Goal: Task Accomplishment & Management: Manage account settings

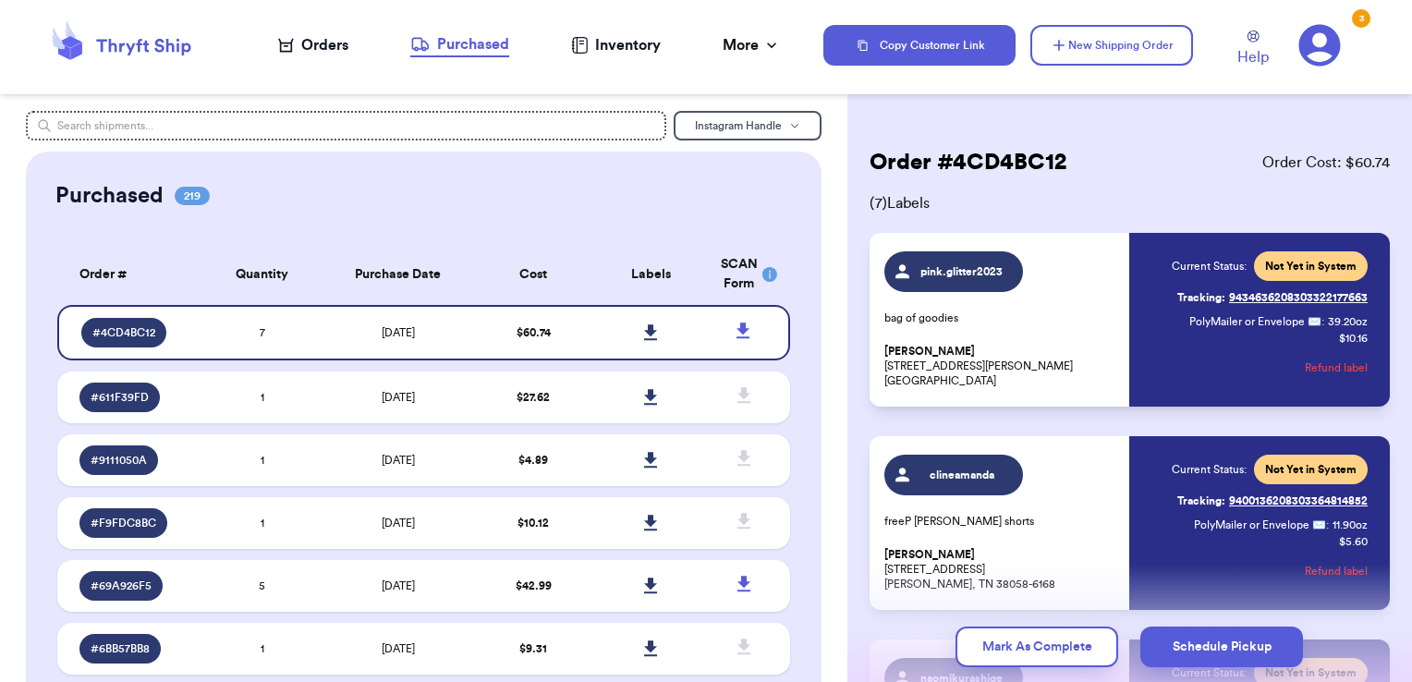
click at [302, 43] on div "Orders" at bounding box center [313, 45] width 70 height 22
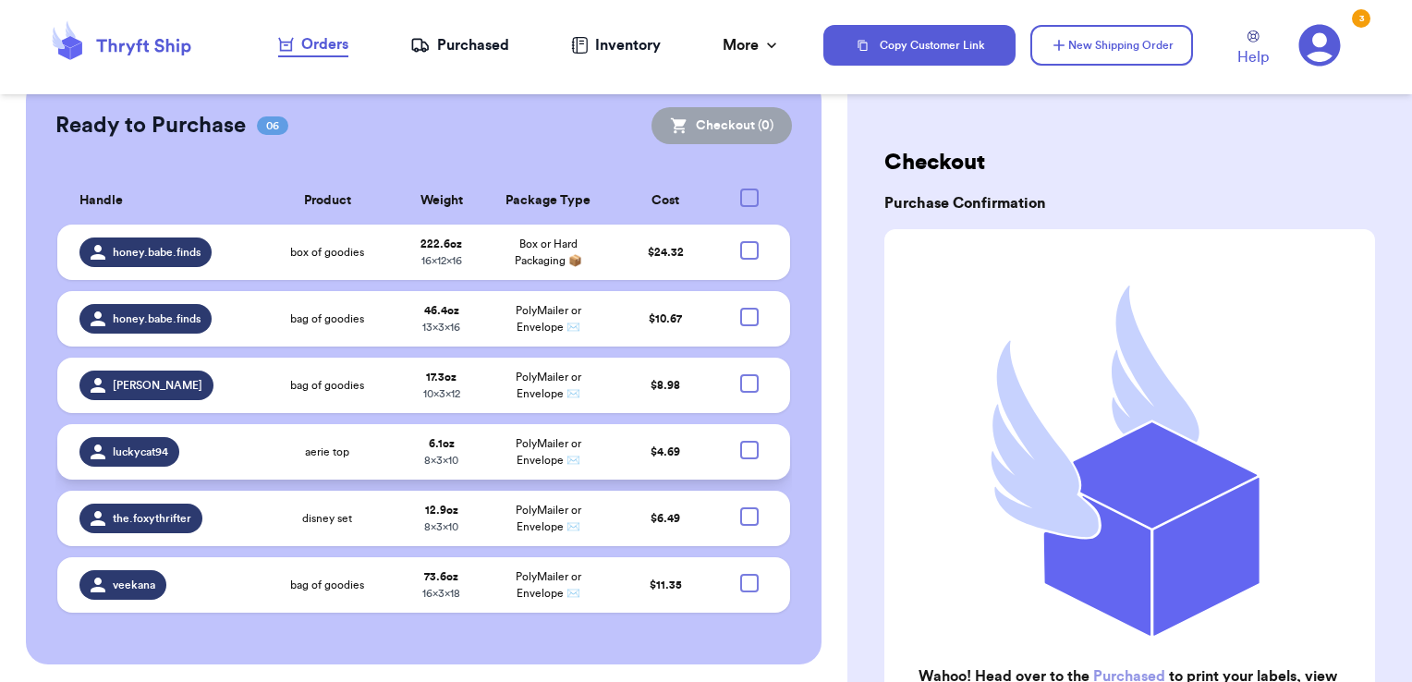
scroll to position [366, 0]
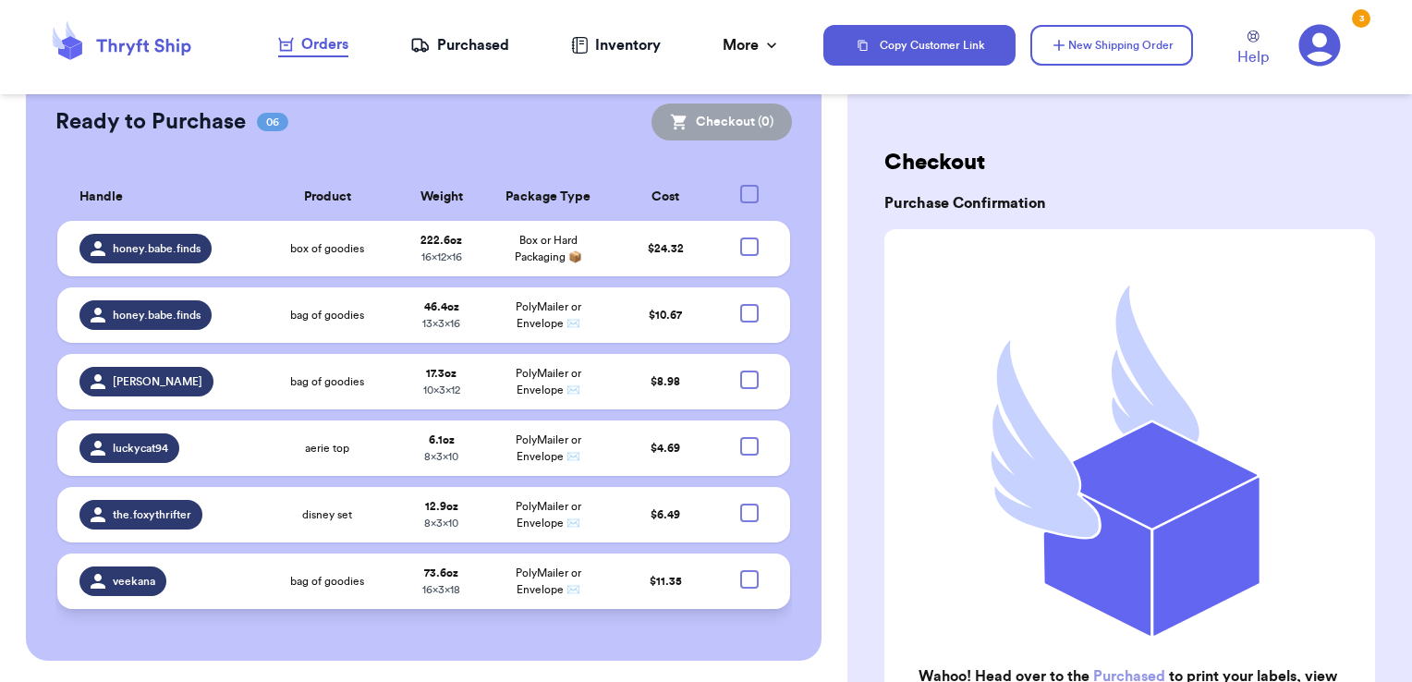
click at [241, 598] on td "veekana" at bounding box center [157, 580] width 200 height 55
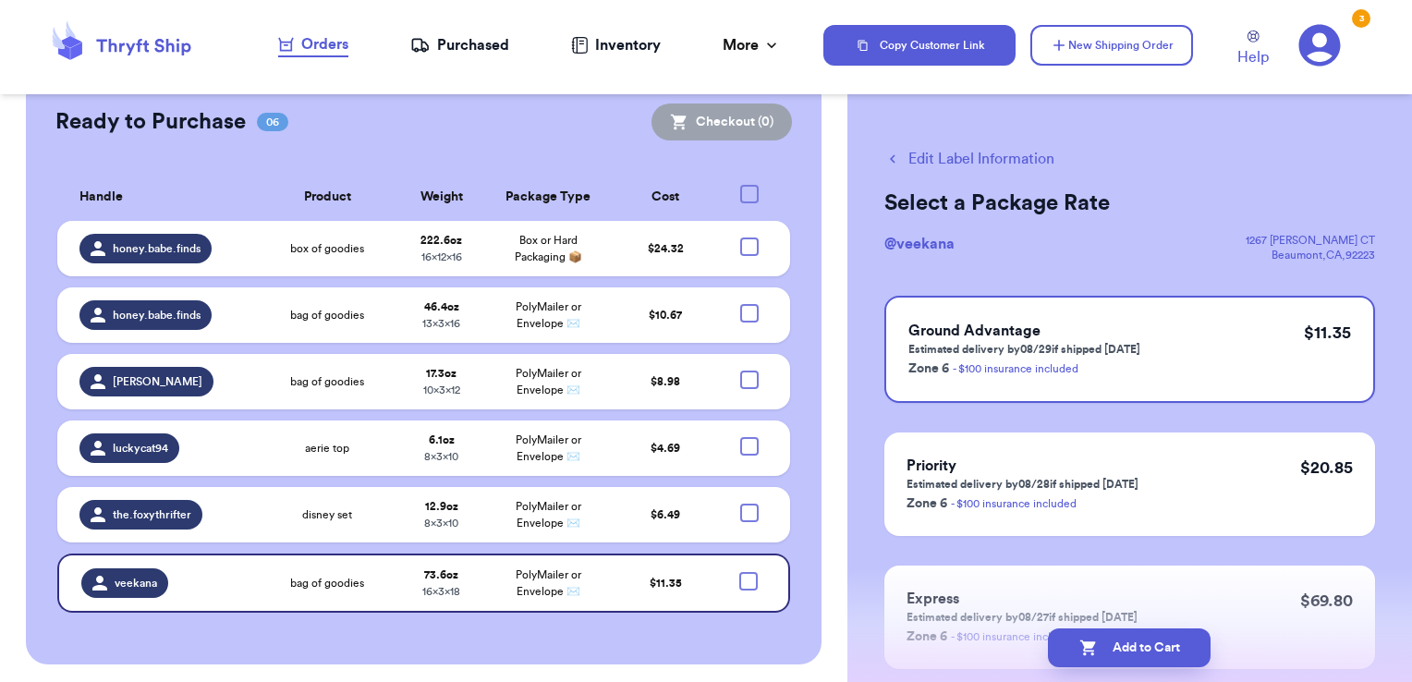
click at [891, 157] on icon "button" at bounding box center [893, 159] width 6 height 8
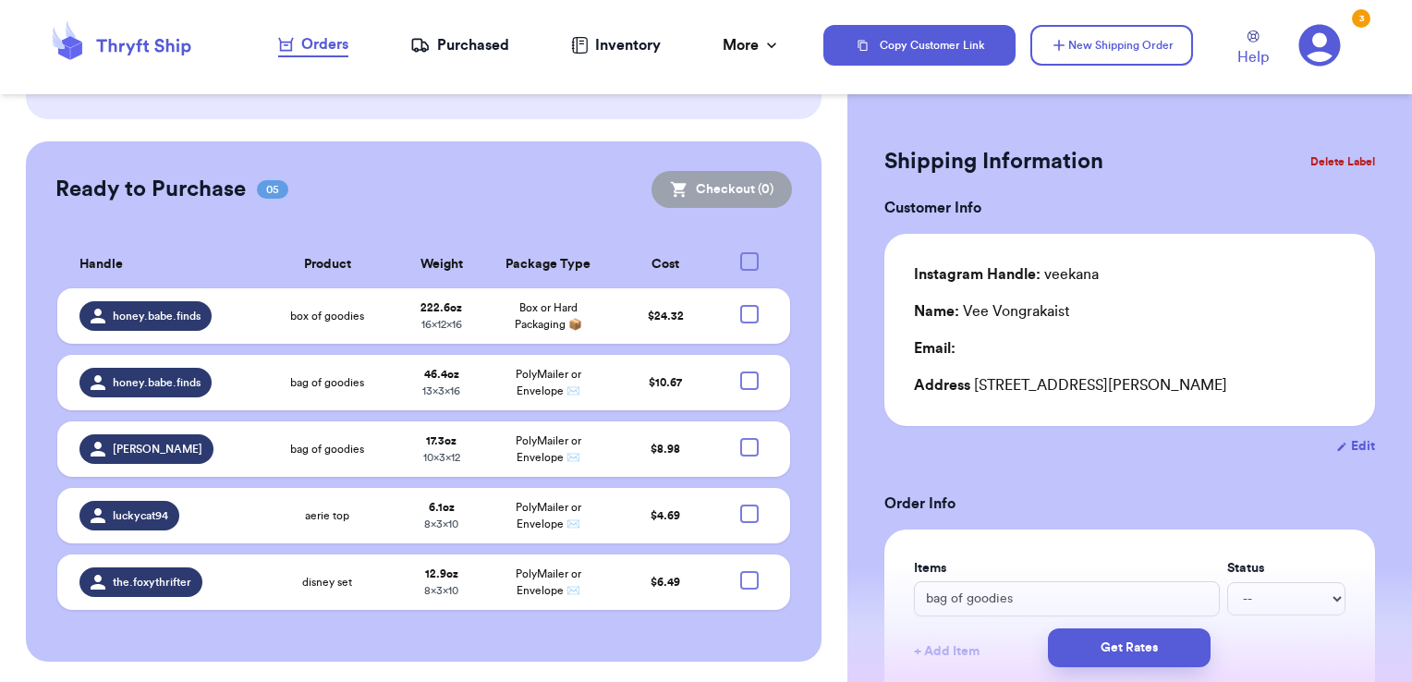
scroll to position [0, 0]
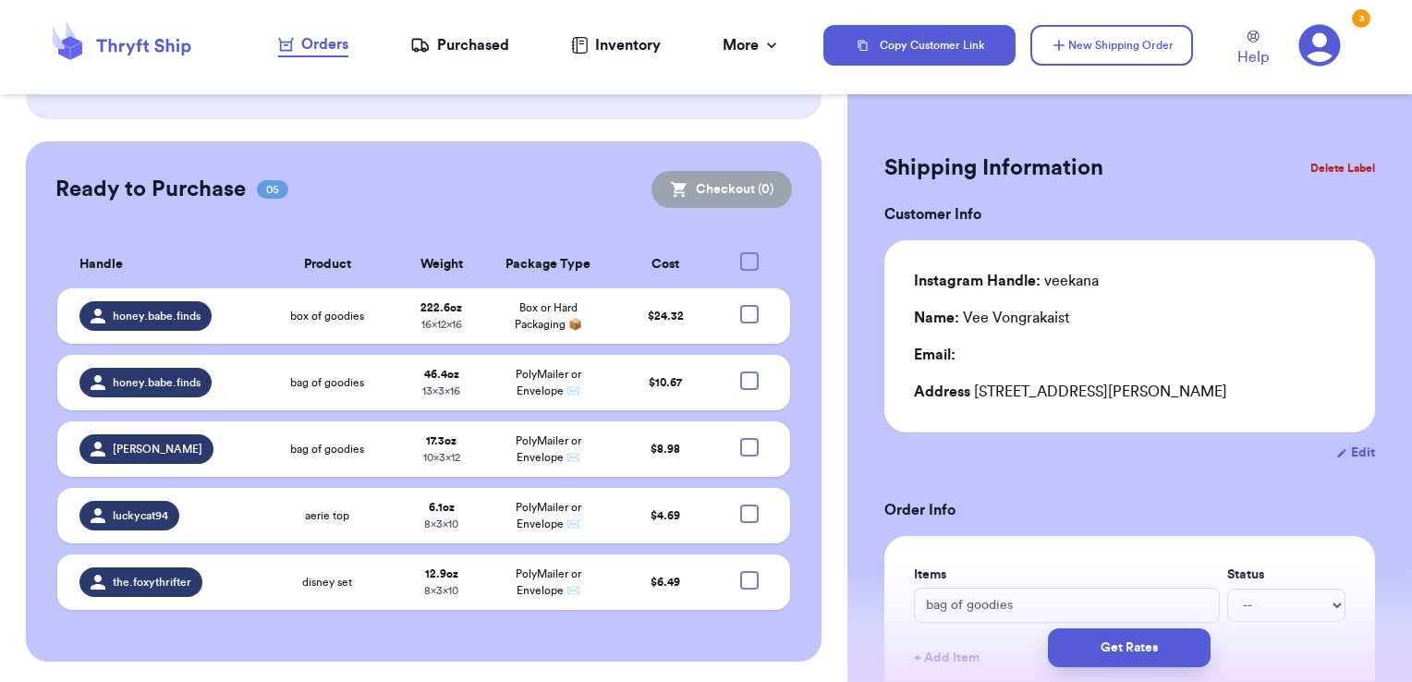
click at [1350, 450] on button "Edit" at bounding box center [1355, 452] width 39 height 18
select select "CA"
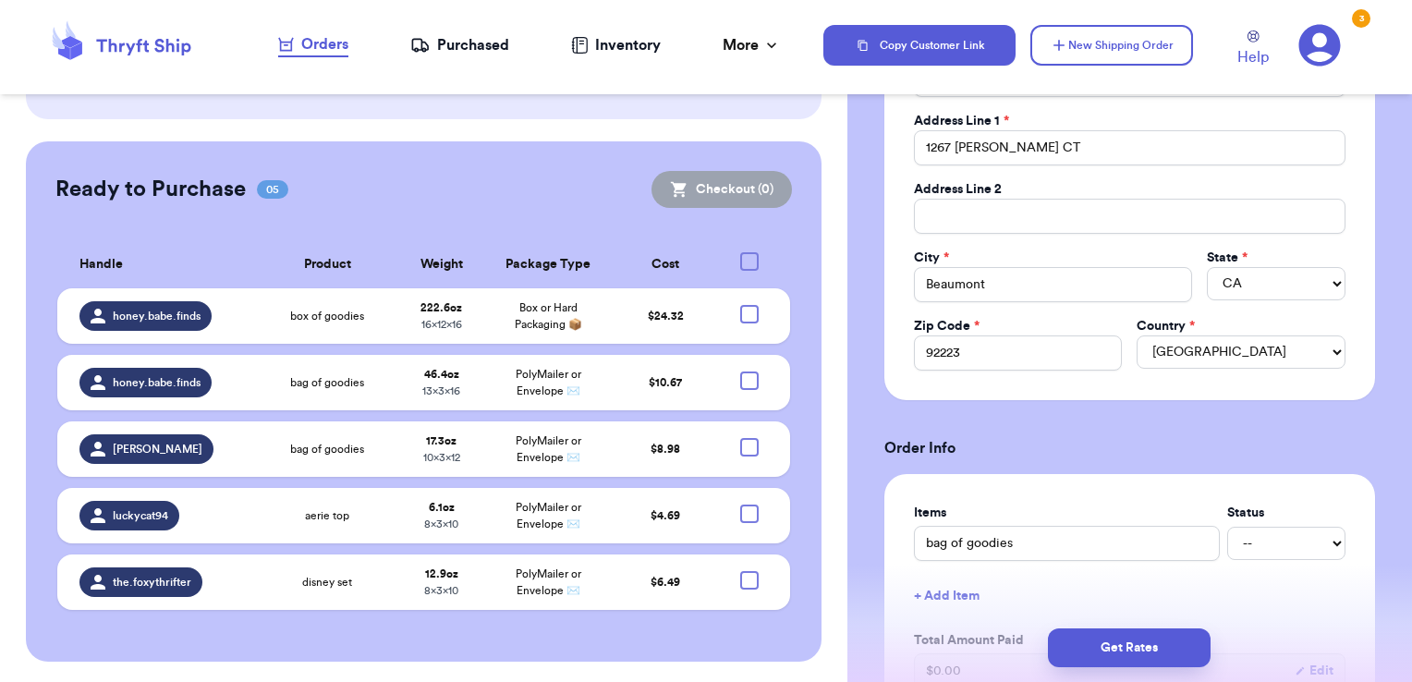
scroll to position [370, 0]
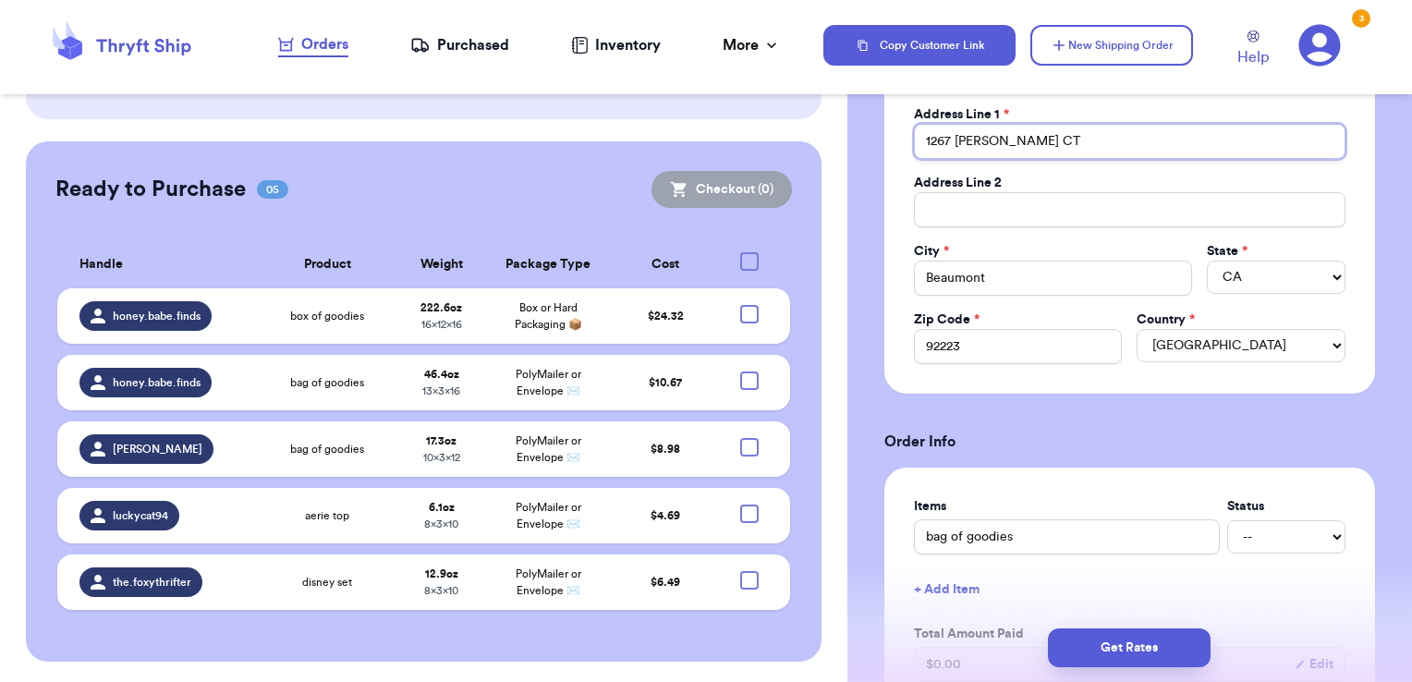
drag, startPoint x: 1072, startPoint y: 135, endPoint x: 806, endPoint y: 142, distance: 266.2
click at [813, 142] on div "Customer Link New Order Incomplete 01 Get Rates for All ( 1 ) Get Rates for All…" at bounding box center [706, 341] width 1412 height 682
type input "26289 Cardigan PI"
type input "Redlands"
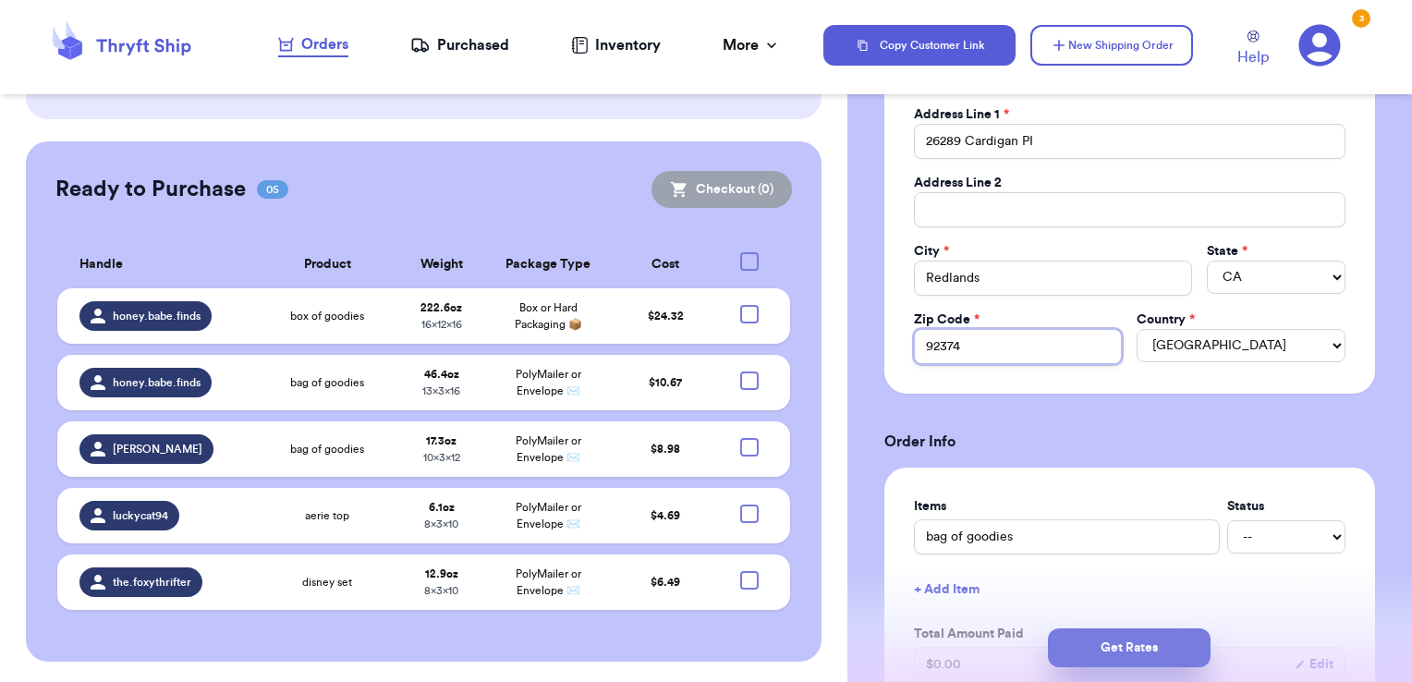
type input "92374"
click at [1114, 654] on button "Get Rates" at bounding box center [1129, 647] width 163 height 39
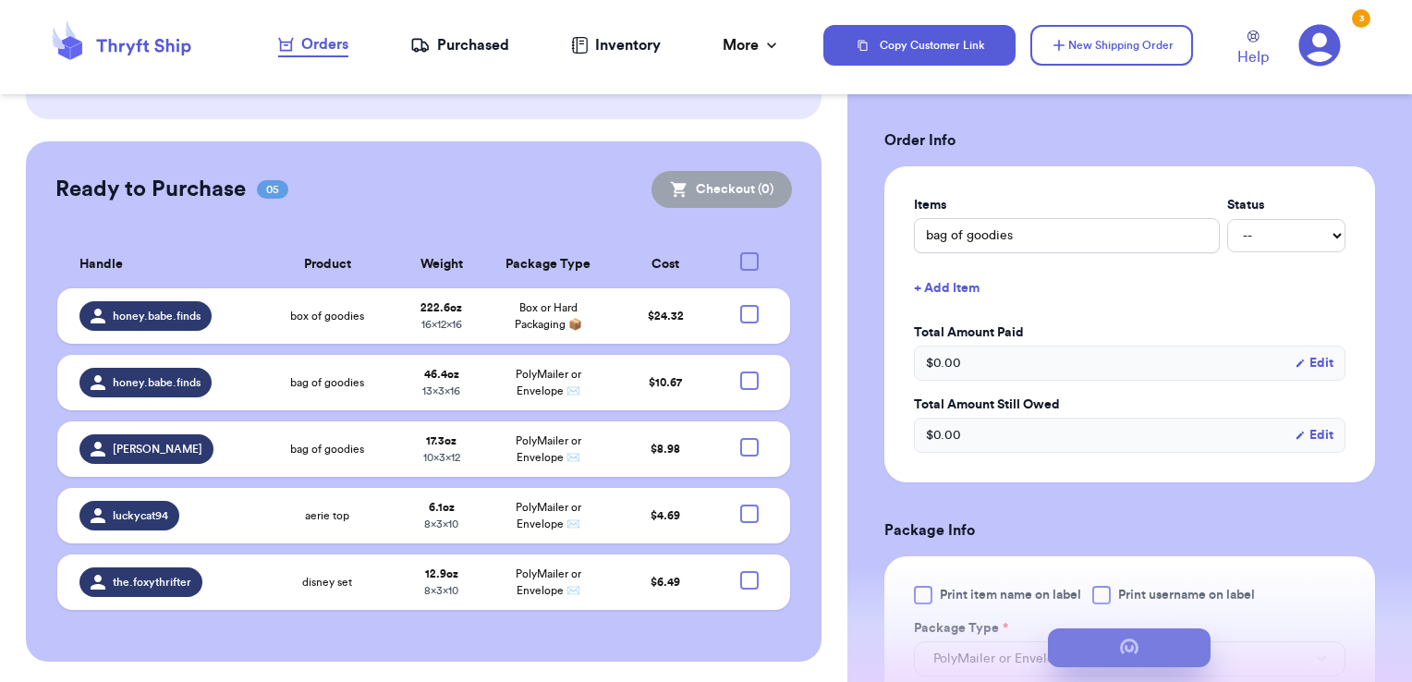
scroll to position [0, 0]
